Goal: Task Accomplishment & Management: Use online tool/utility

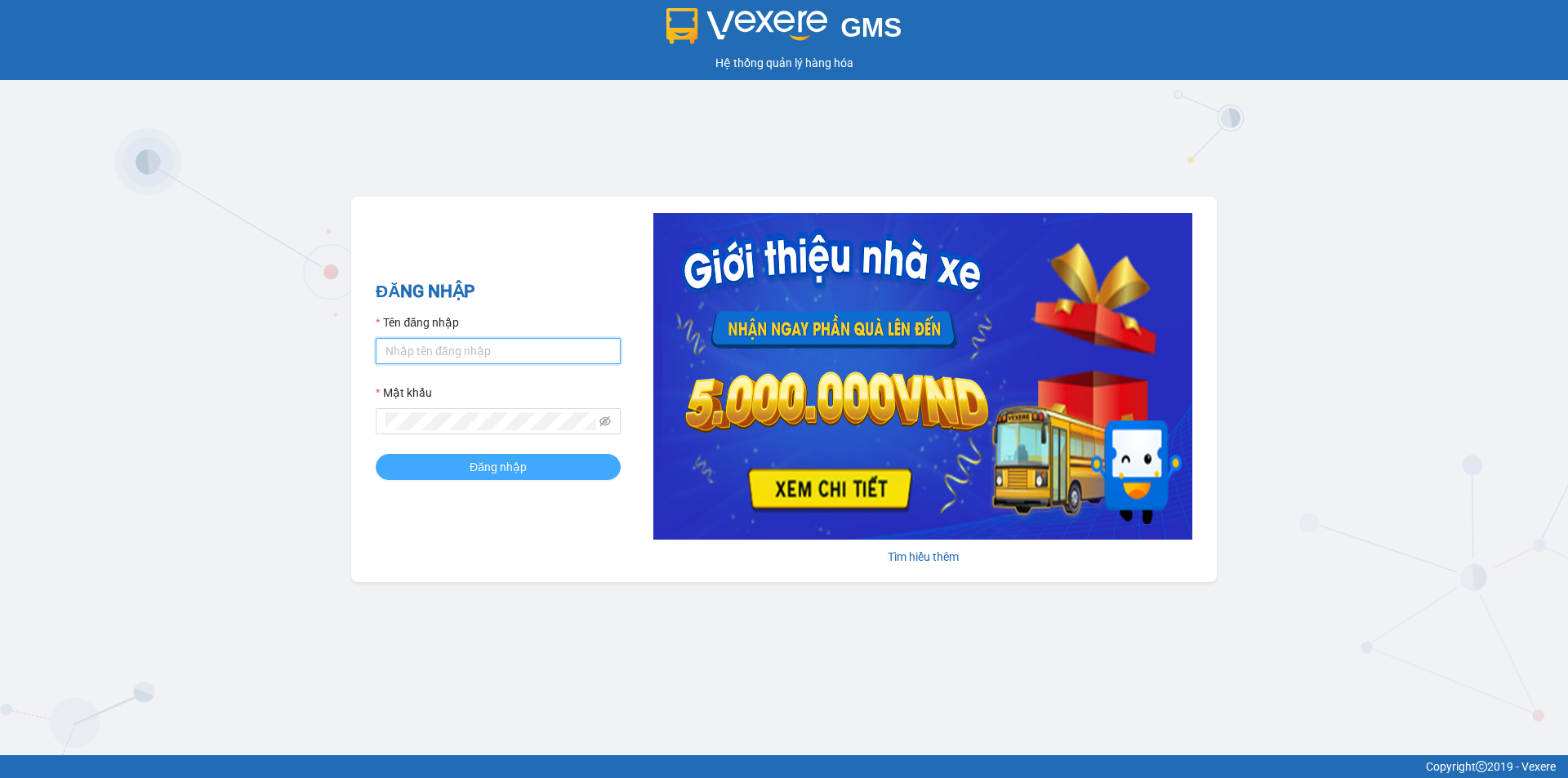
type input "thuhien.khanhphong"
click at [500, 469] on span "Đăng nhập" at bounding box center [498, 466] width 57 height 18
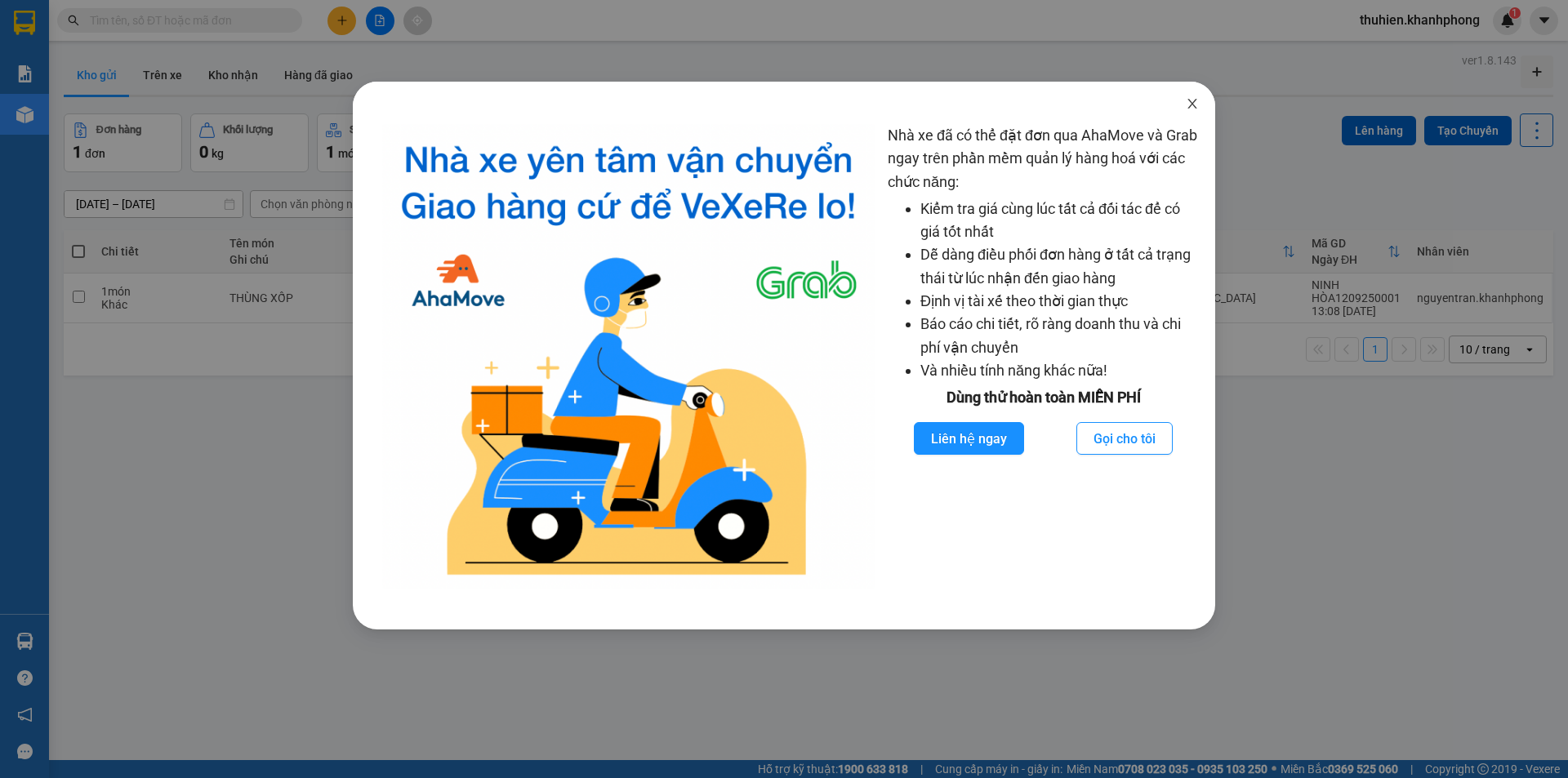
click at [1189, 101] on icon "close" at bounding box center [1192, 103] width 13 height 13
